Goal: Task Accomplishment & Management: Complete application form

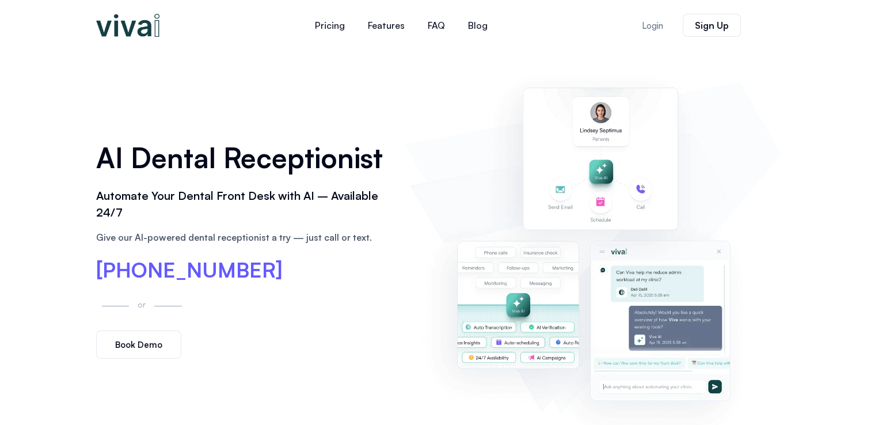
click at [134, 342] on span "Book Demo" at bounding box center [138, 344] width 47 height 9
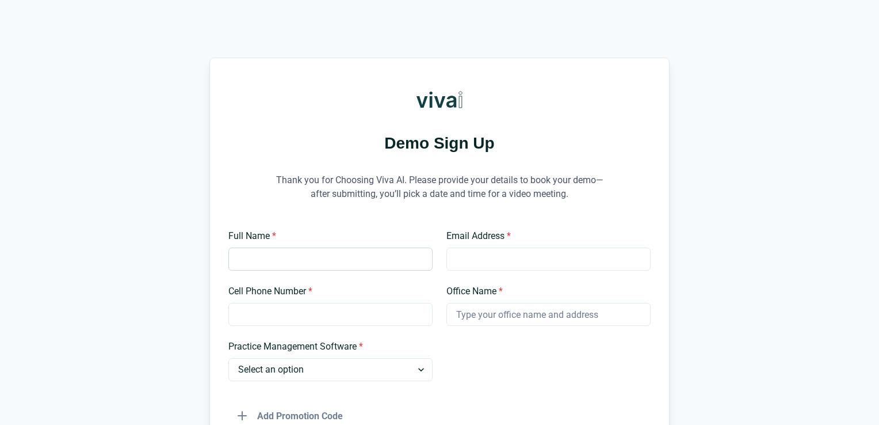
click at [292, 261] on input "Full Name *" at bounding box center [330, 258] width 204 height 23
type input "Claudia Chavez CHAVEZ"
type input "claudia@propeldentalpartners.com"
type input "6174618624"
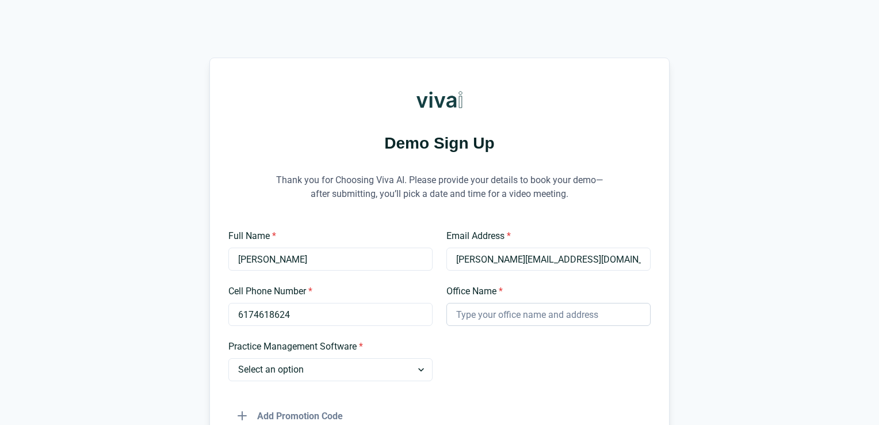
click at [456, 317] on input "Office Name *" at bounding box center [549, 314] width 204 height 23
type input "Propel Dental Partners"
click at [399, 372] on select "Select an option Dentrix Open Dental EagleSoft Denticon Other" at bounding box center [330, 369] width 204 height 23
select select "Dentrix"
click at [228, 358] on select "Select an option Dentrix Open Dental EagleSoft Denticon Other" at bounding box center [330, 369] width 204 height 23
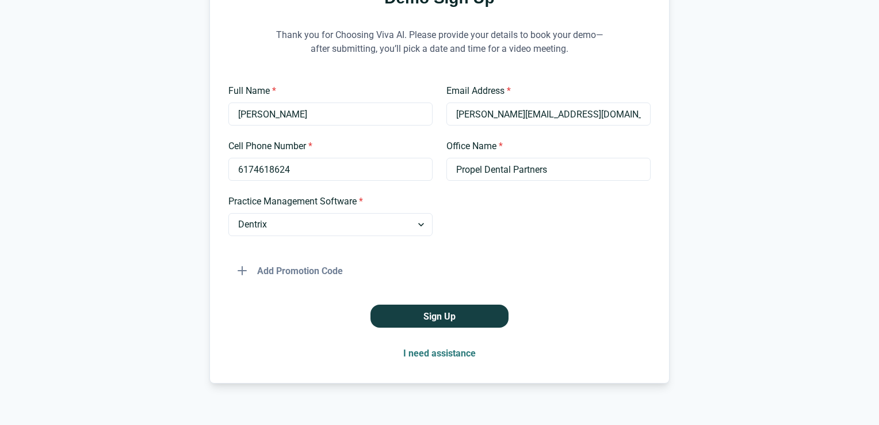
scroll to position [161, 0]
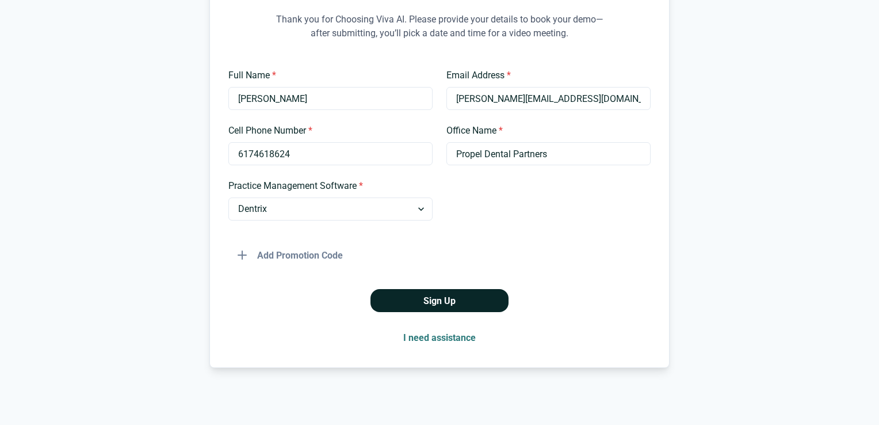
click at [450, 306] on button "Sign Up" at bounding box center [440, 300] width 138 height 23
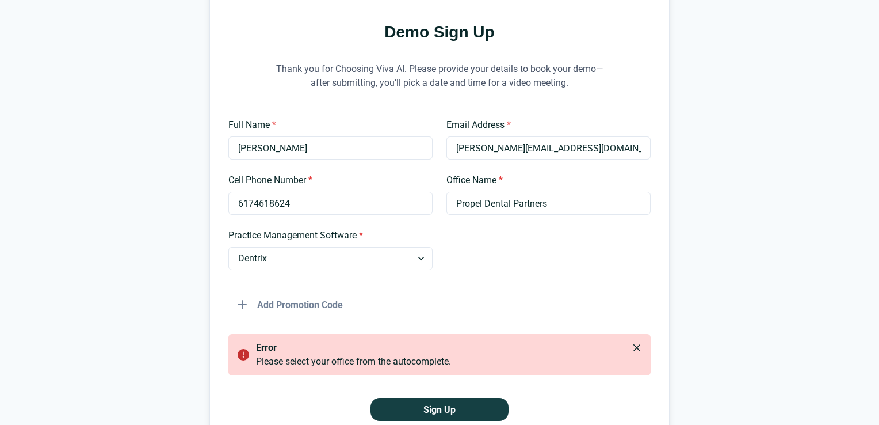
scroll to position [0, 0]
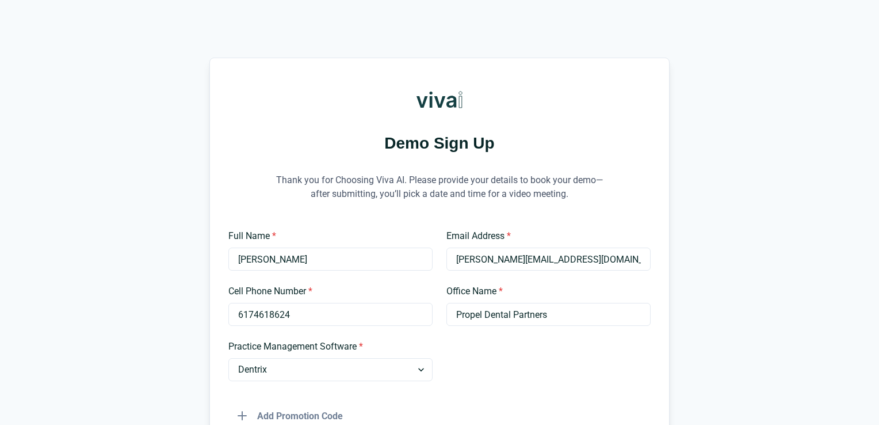
drag, startPoint x: 561, startPoint y: 310, endPoint x: 434, endPoint y: 317, distance: 127.3
click at [434, 317] on div "Full Name * Claudia Chavez CHAVEZ Email Address * claudia@propeldentalpartners.…" at bounding box center [439, 328] width 422 height 198
type input "D"
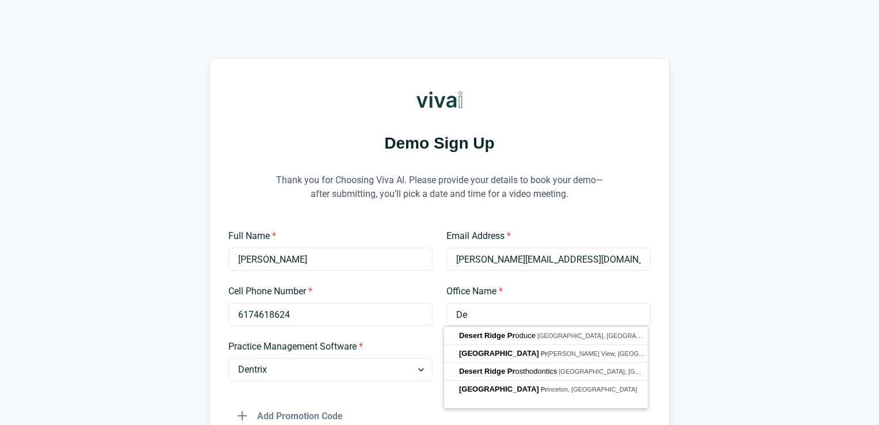
type input "D"
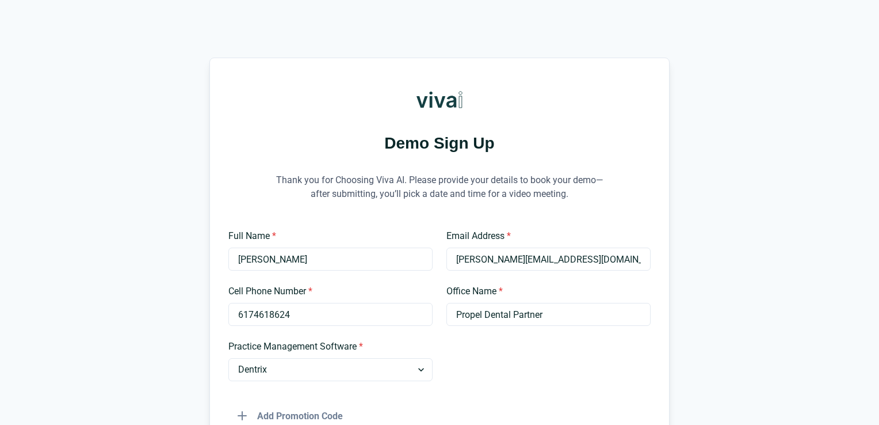
type input "Propel Dental Partners"
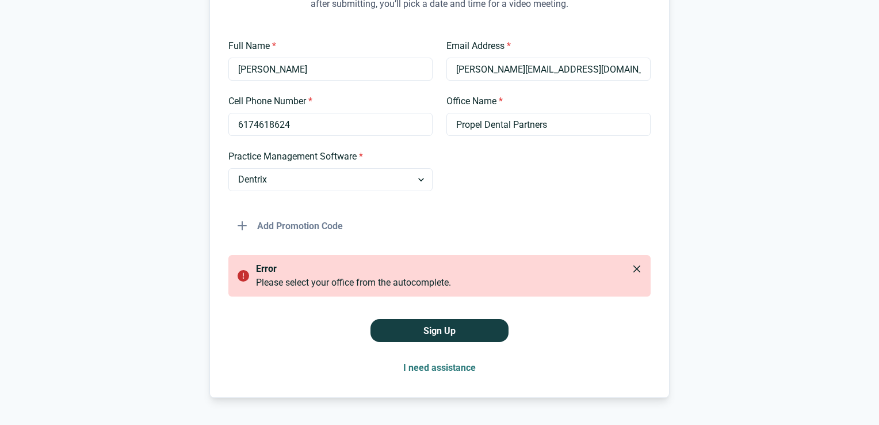
scroll to position [220, 0]
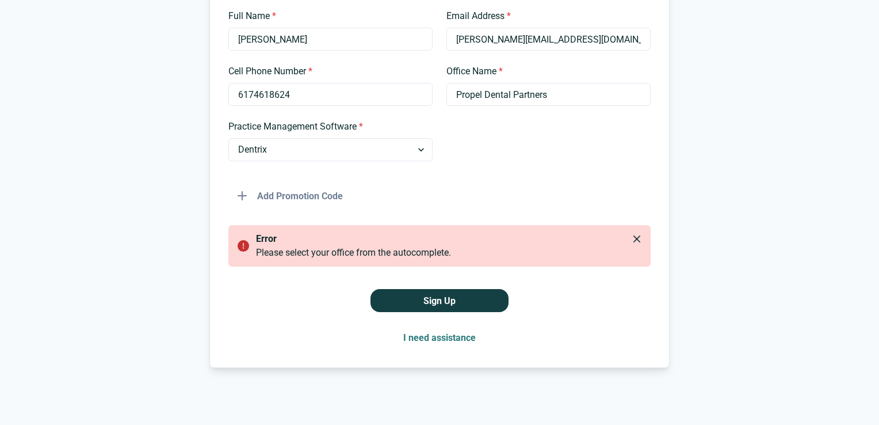
click at [432, 337] on button "I need assistance" at bounding box center [439, 337] width 91 height 23
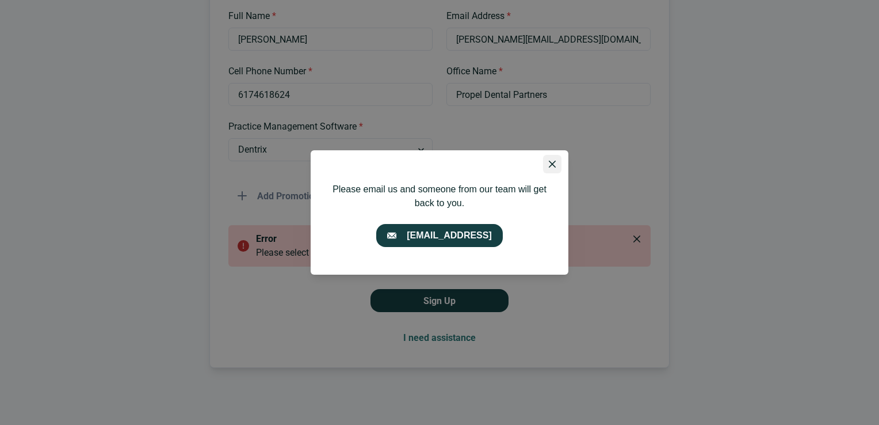
click at [556, 161] on button "Close" at bounding box center [552, 164] width 18 height 18
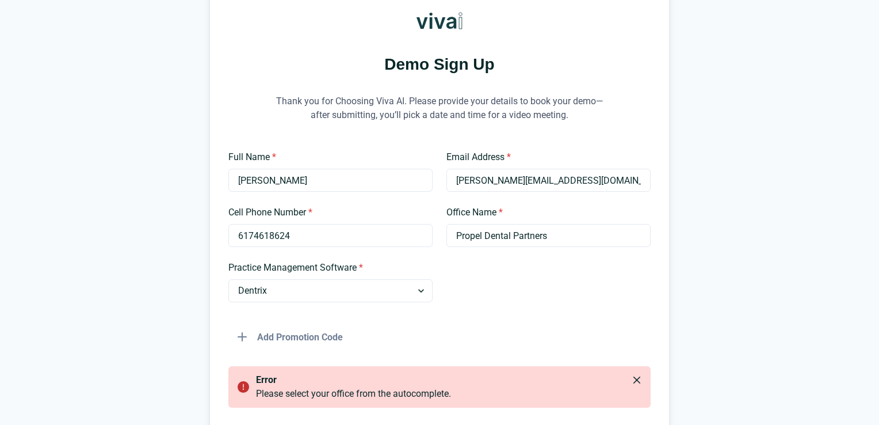
scroll to position [0, 0]
